Goal: Navigation & Orientation: Find specific page/section

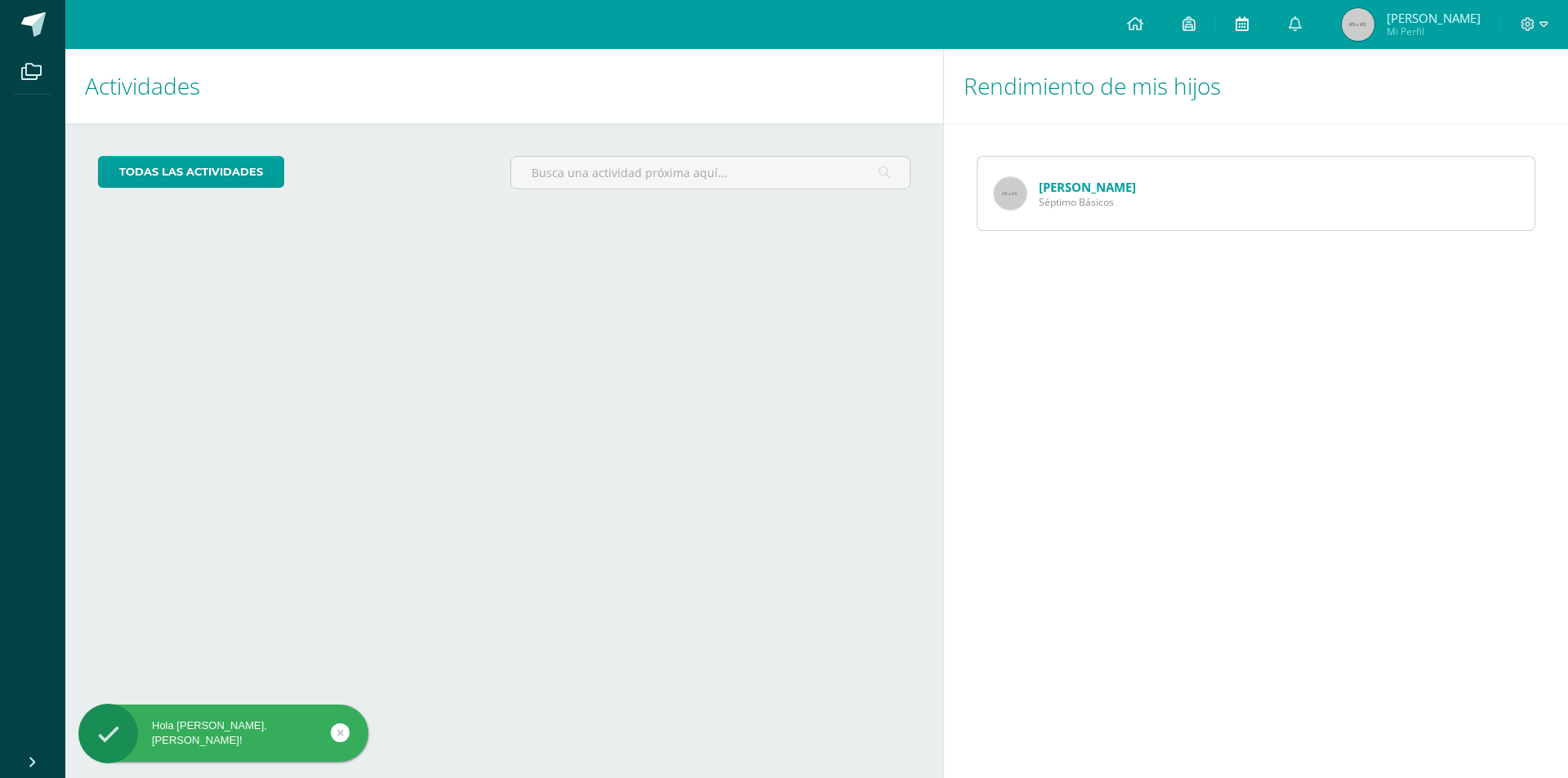
click at [1265, 9] on link at bounding box center [1241, 24] width 53 height 49
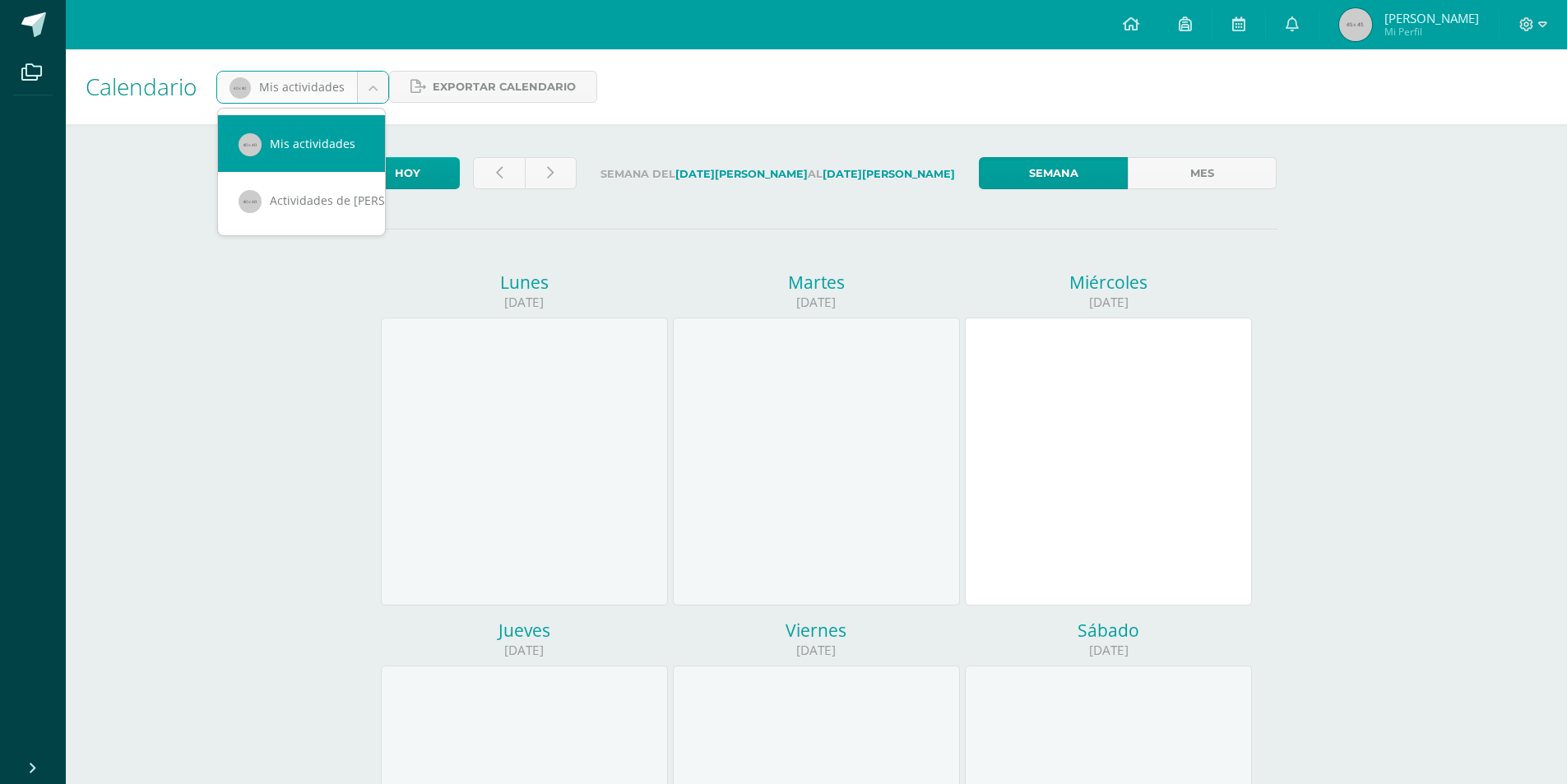
click at [373, 86] on body "Archivos Cerrar panel Configuración Cerrar sesión [PERSON_NAME] Mi Perfil Aviso…" at bounding box center [784, 686] width 1567 height 1372
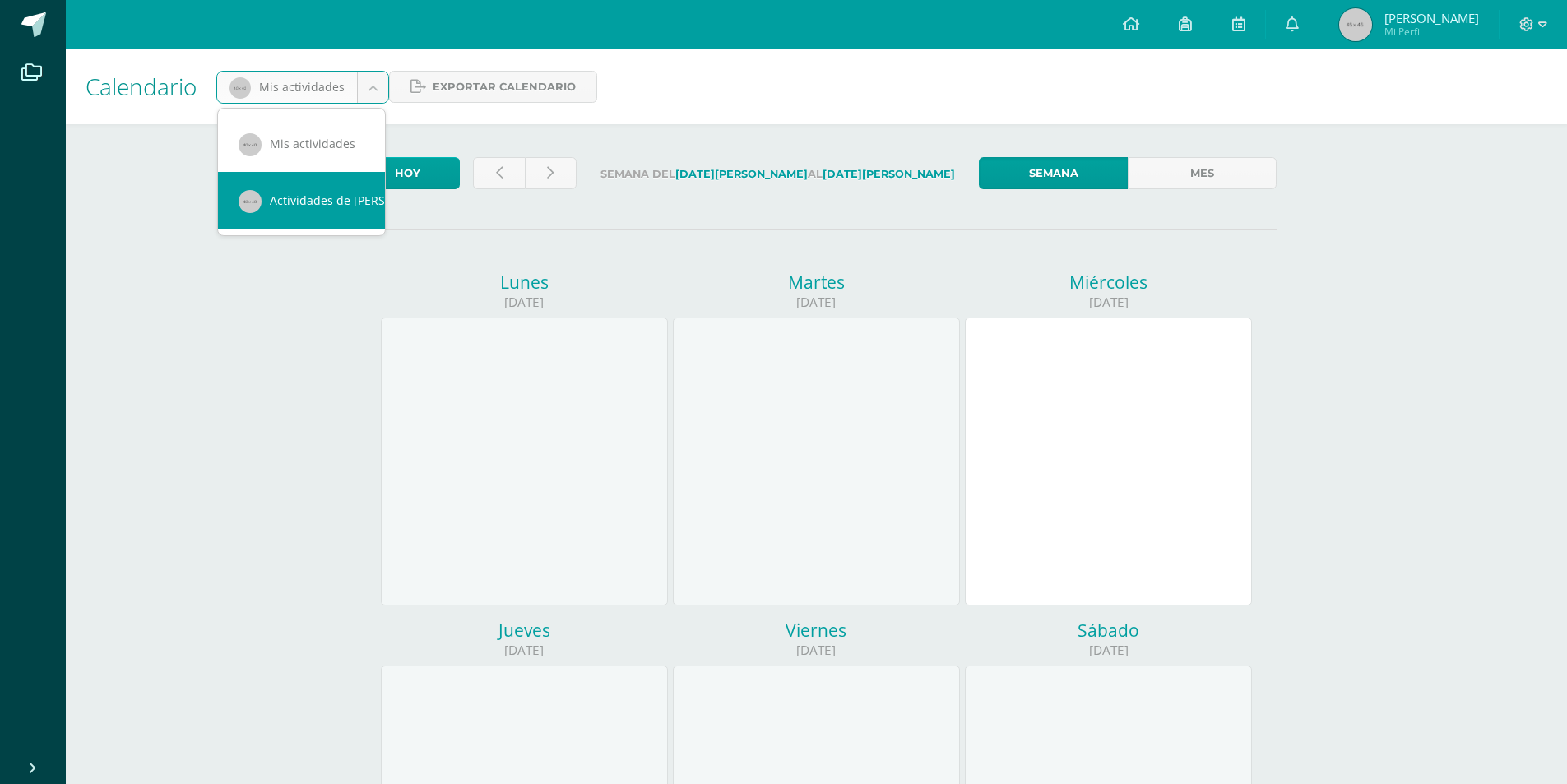
scroll to position [0, 15]
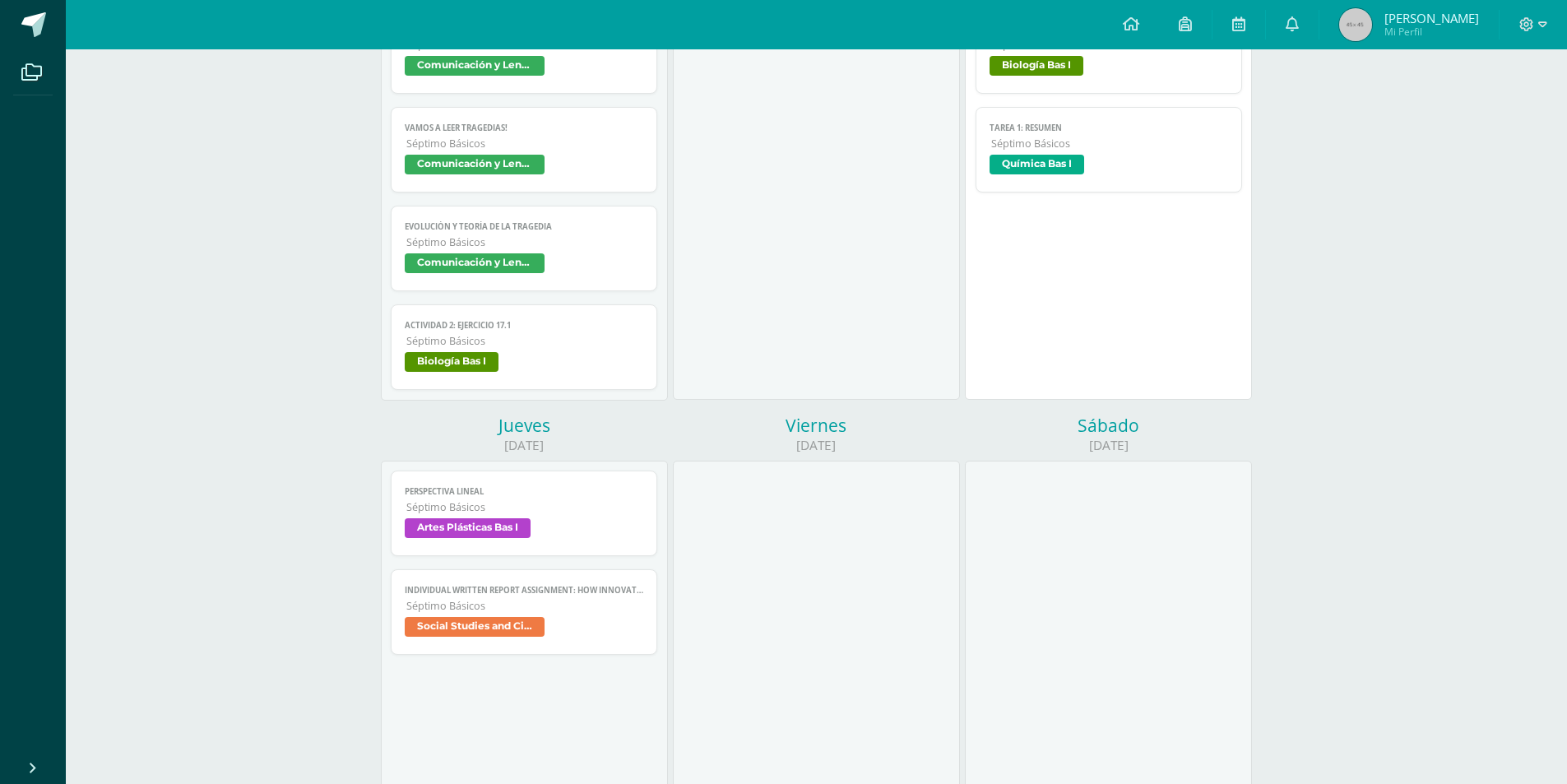
scroll to position [329, 0]
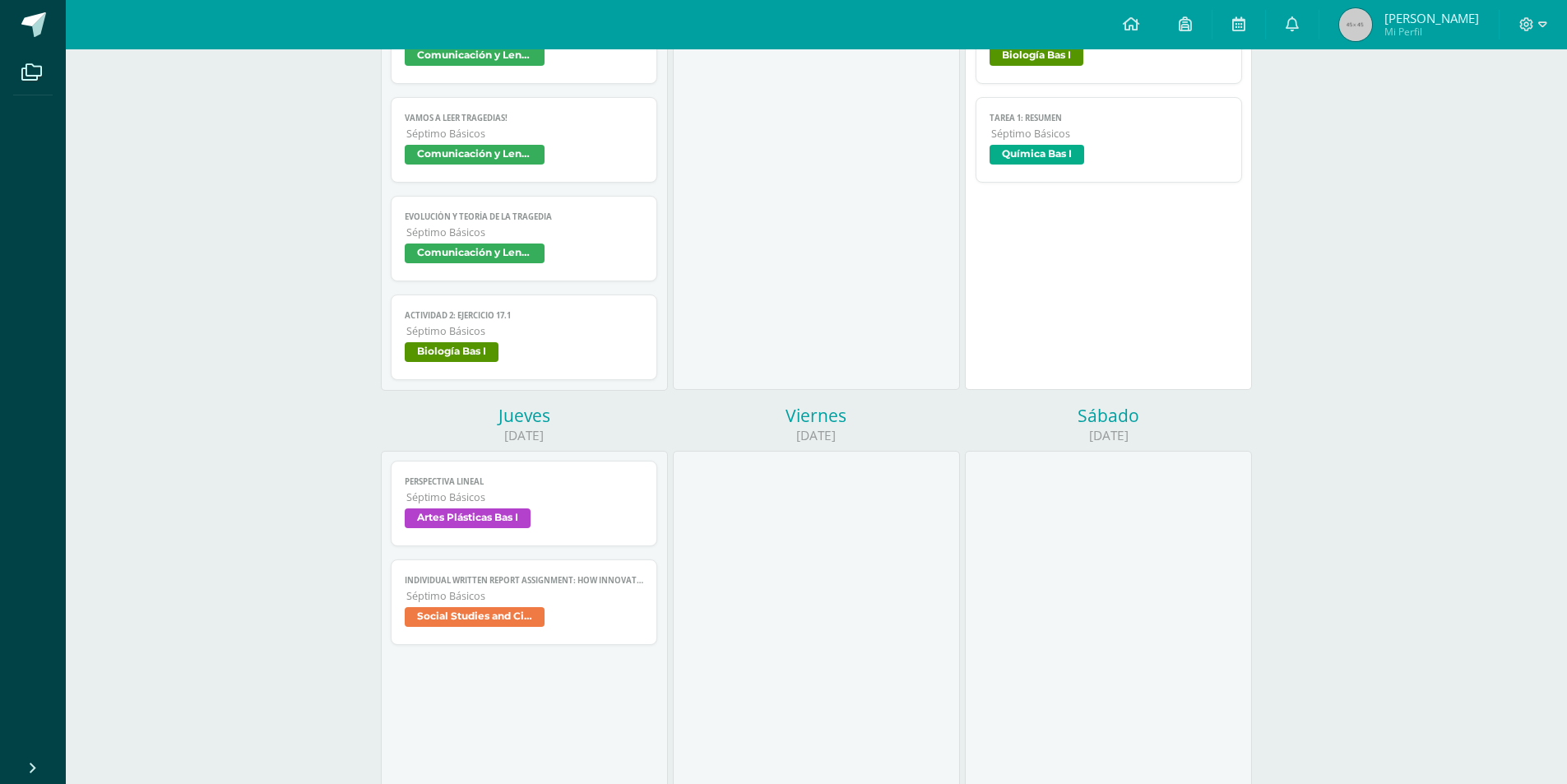
click at [624, 601] on span "Séptimo Básicos" at bounding box center [526, 596] width 238 height 14
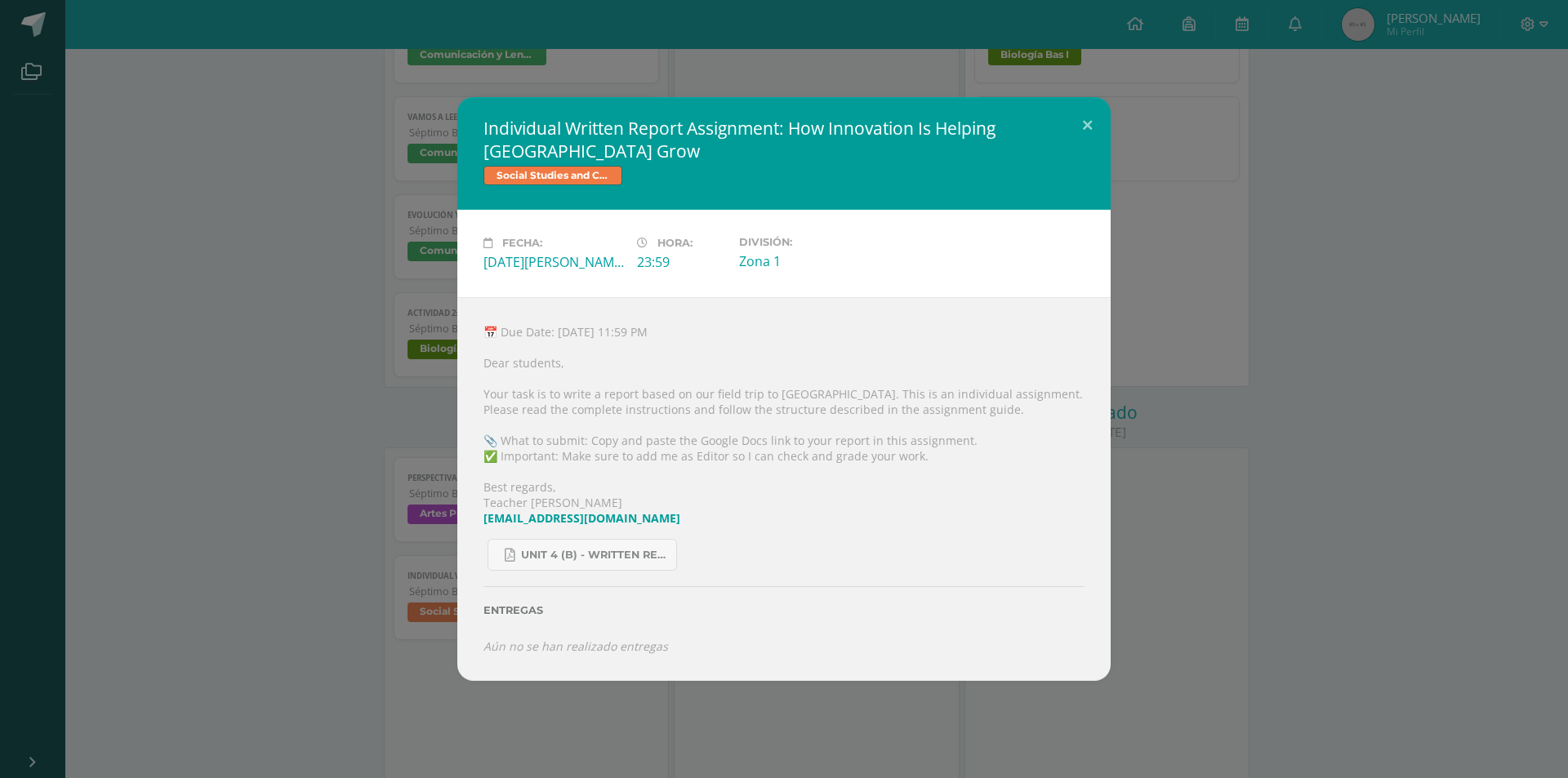
click at [293, 430] on div "Individual Written Report Assignment: How Innovation Is Helping Guatemala Grow …" at bounding box center [784, 389] width 1554 height 582
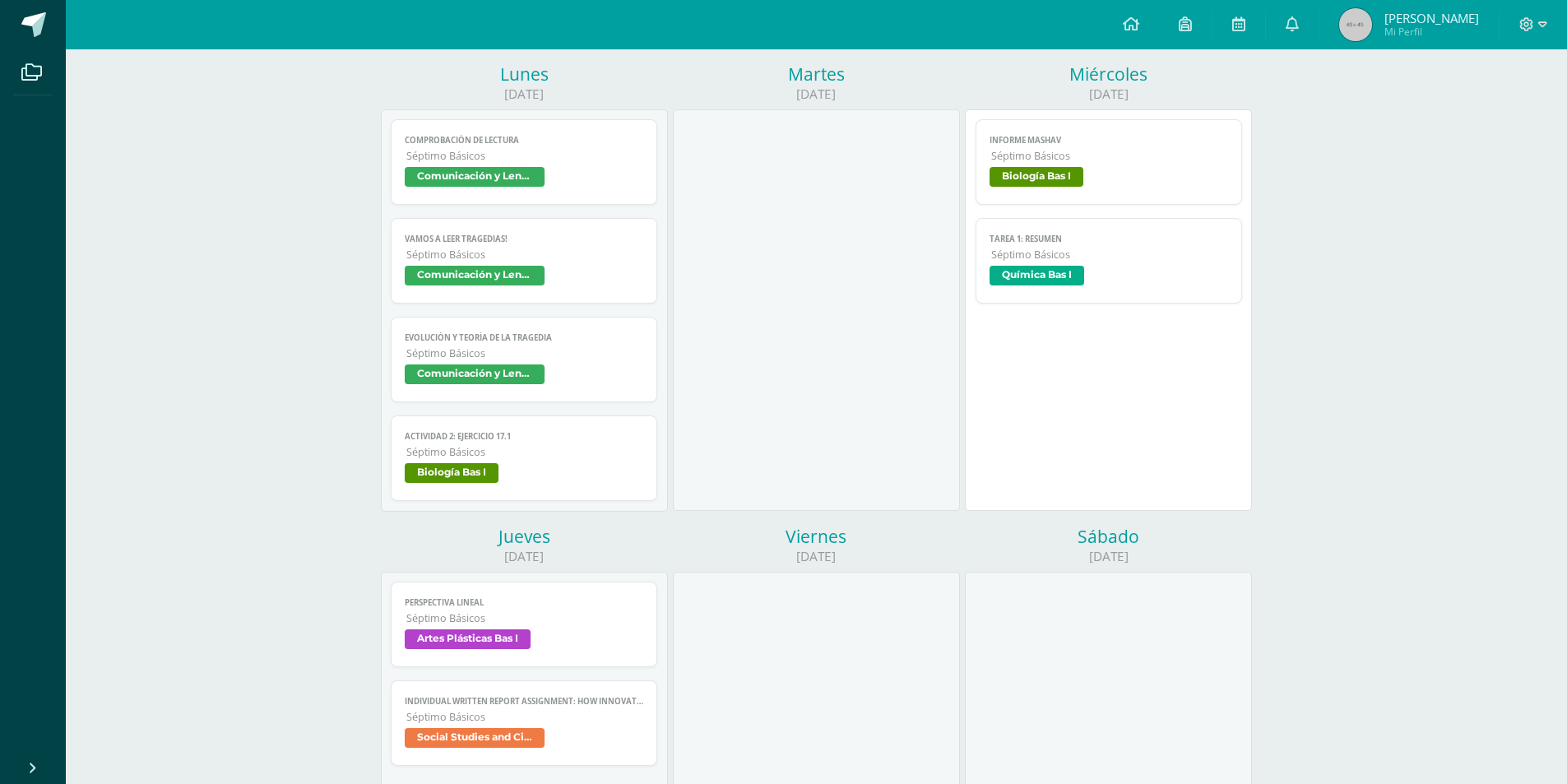
scroll to position [247, 0]
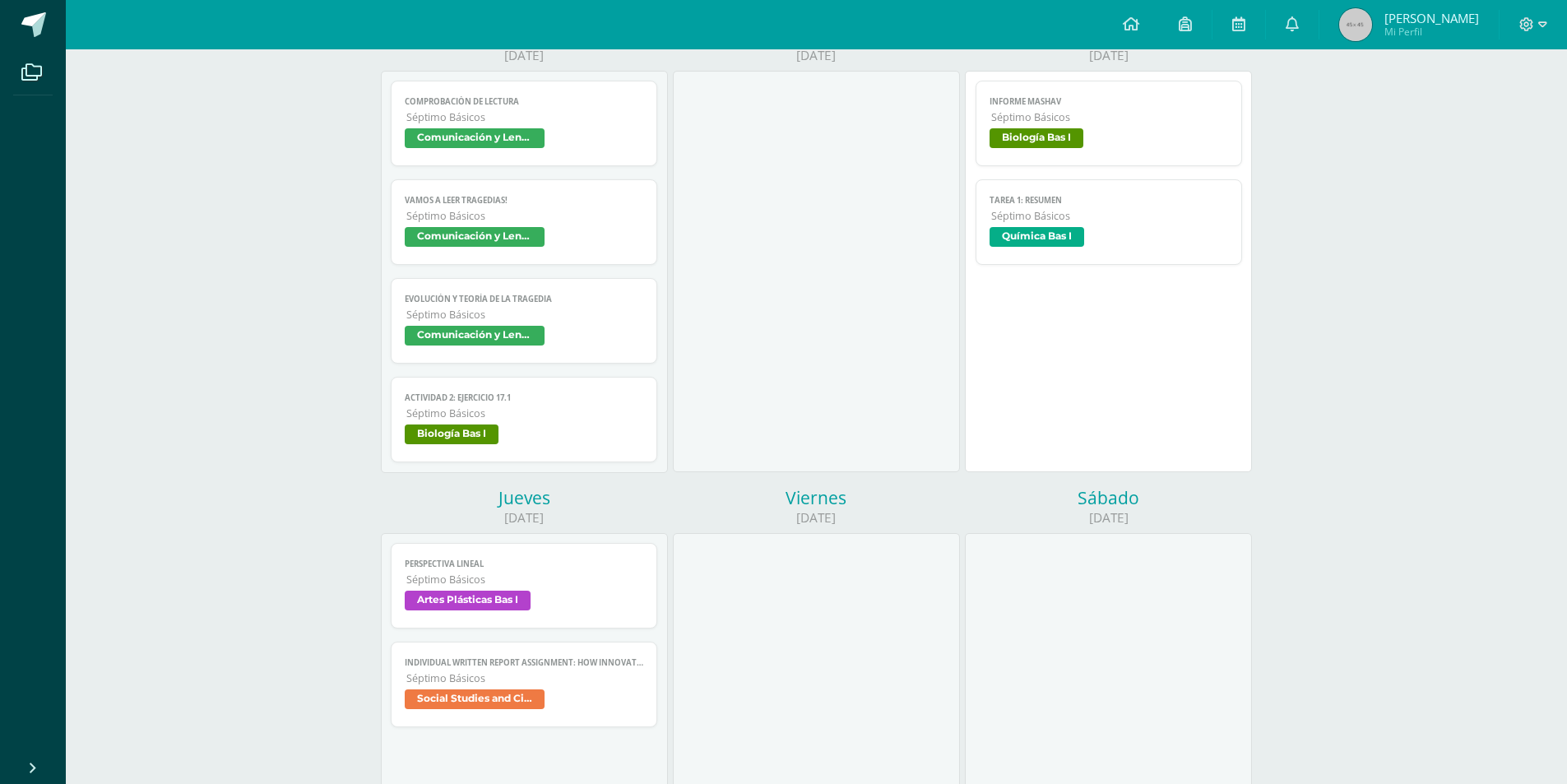
click at [550, 583] on span "Séptimo Básicos" at bounding box center [526, 579] width 238 height 14
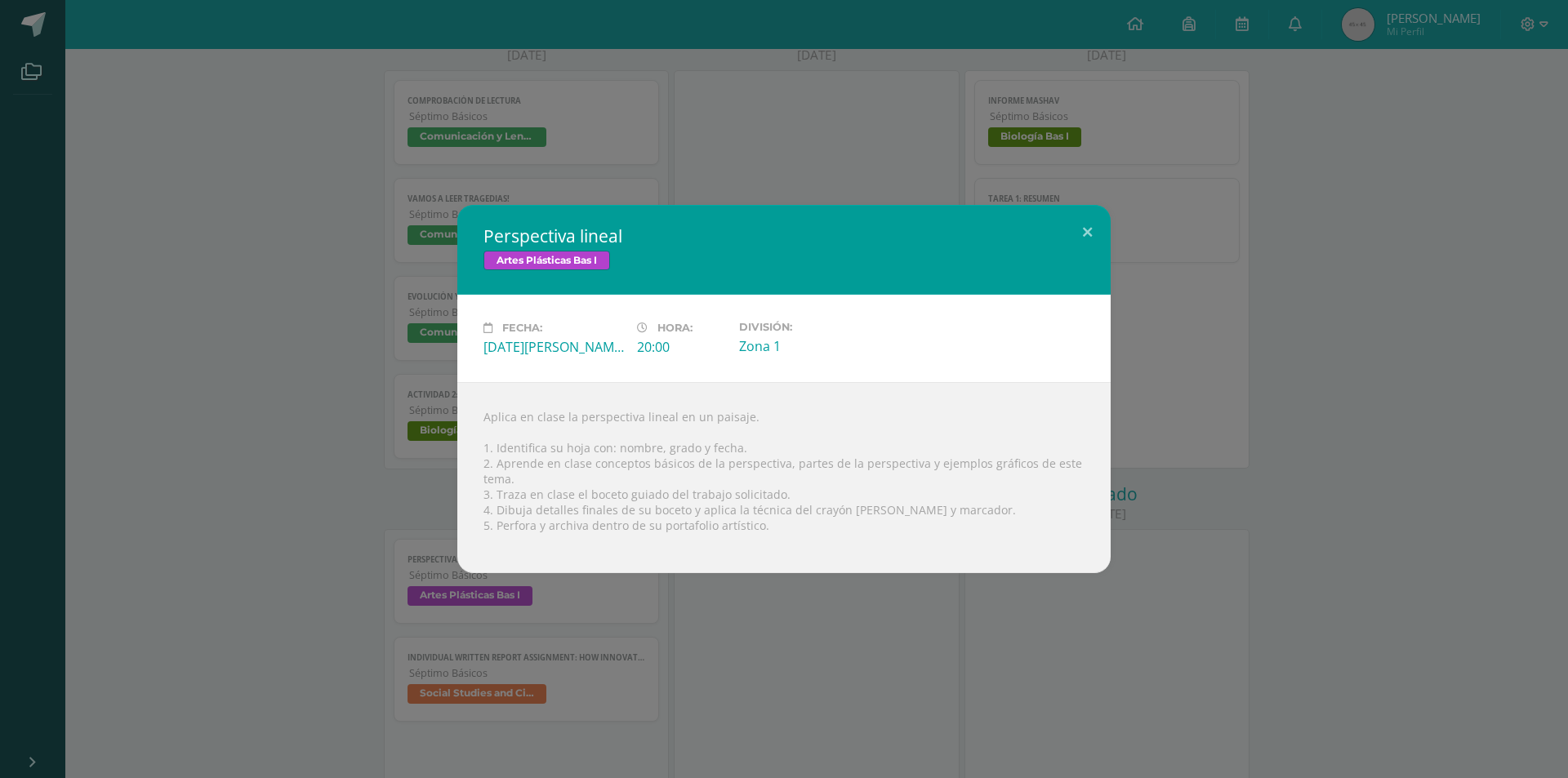
click at [327, 499] on div "Perspectiva lineal Artes Plásticas Bas I Fecha: [DATE][PERSON_NAME] Hora: 20:00…" at bounding box center [784, 389] width 1554 height 368
